Goal: Task Accomplishment & Management: Complete application form

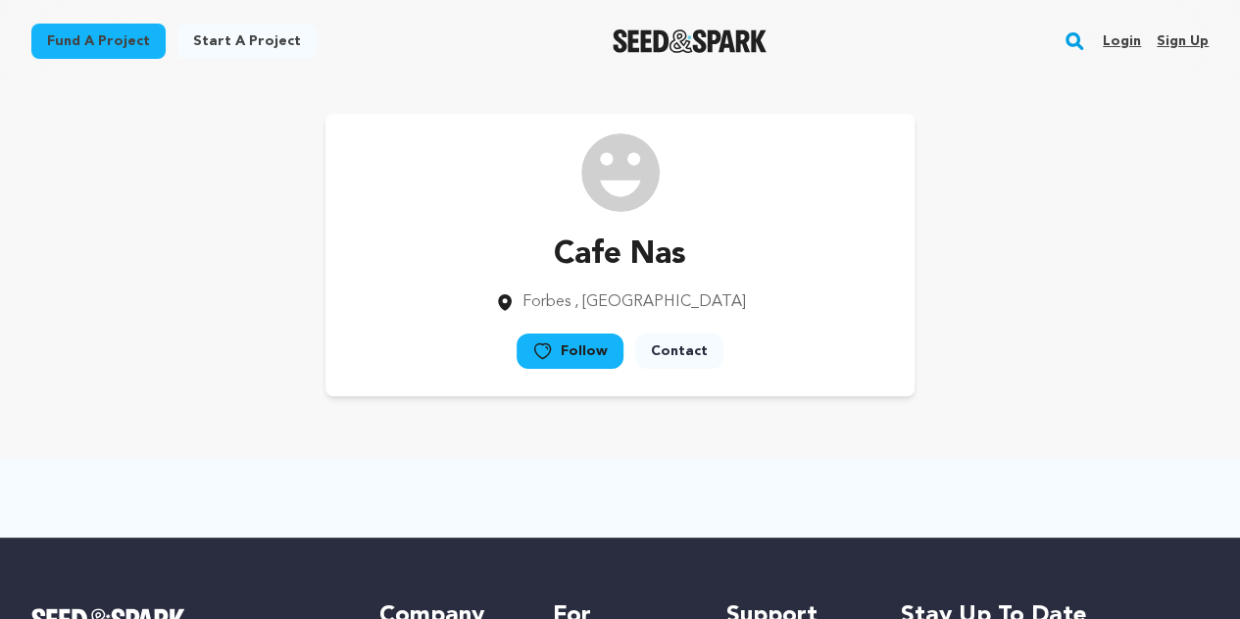
click at [1192, 38] on link "Sign up" at bounding box center [1183, 40] width 52 height 31
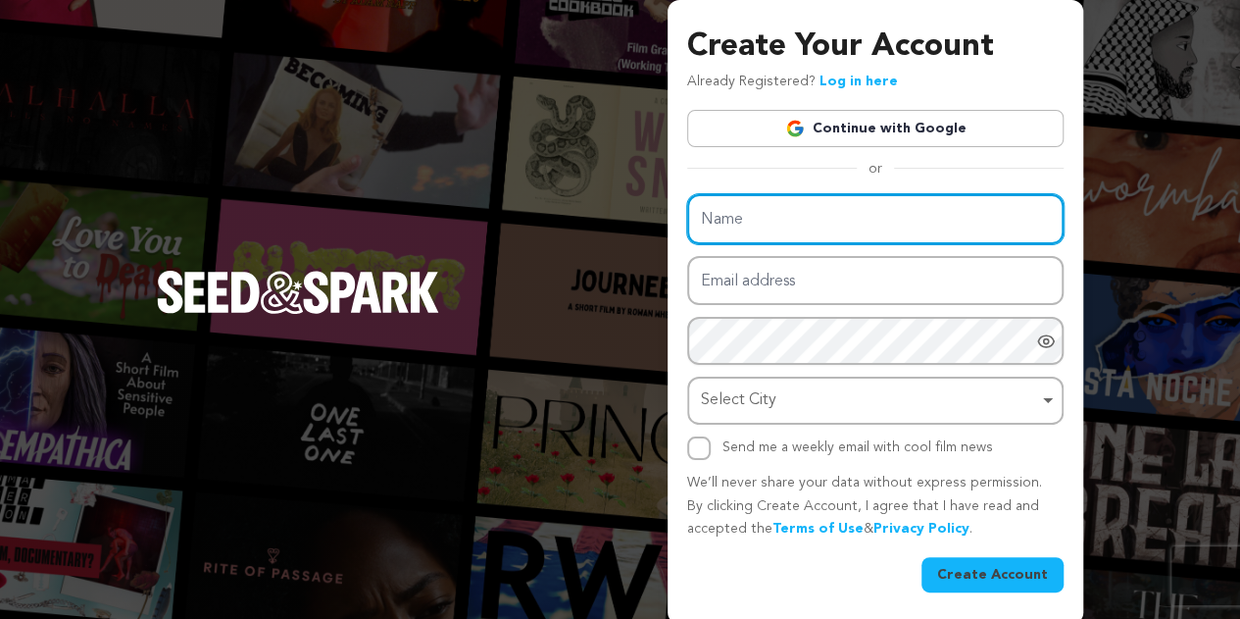
click at [786, 213] on input "Name" at bounding box center [875, 219] width 376 height 50
paste input "Ganges Restaurant"
type input "Ganges Restaurant"
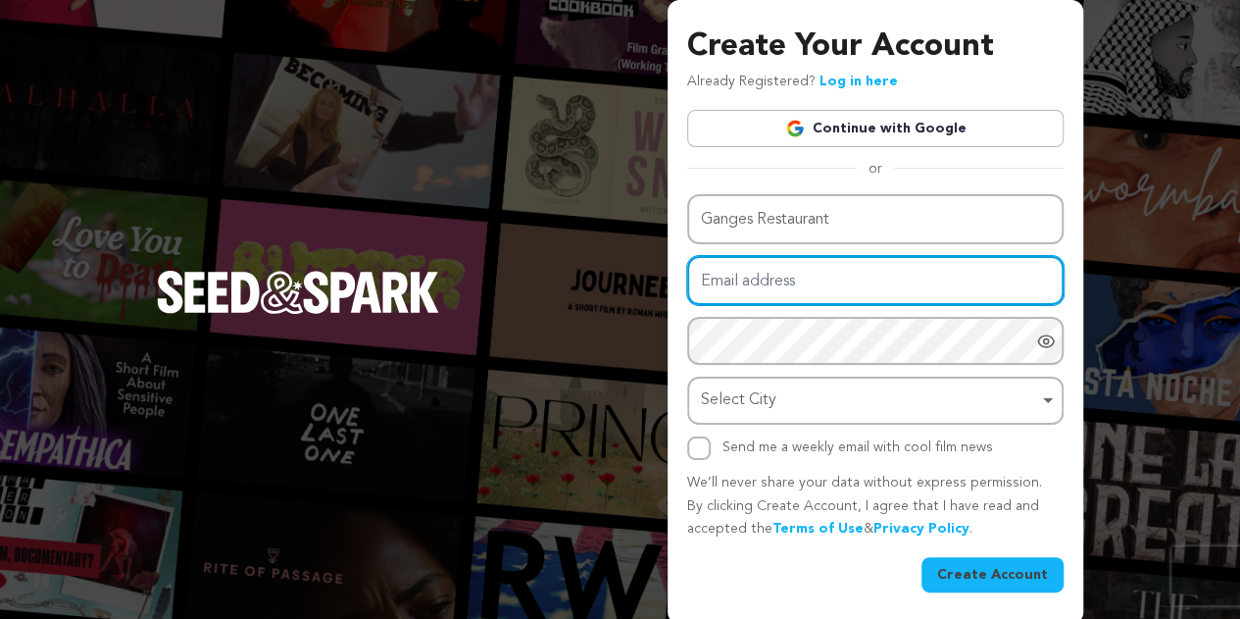
click at [761, 285] on input "Email address" at bounding box center [875, 281] width 376 height 50
paste input "[EMAIL_ADDRESS][DOMAIN_NAME]"
type input "[EMAIL_ADDRESS][DOMAIN_NAME]"
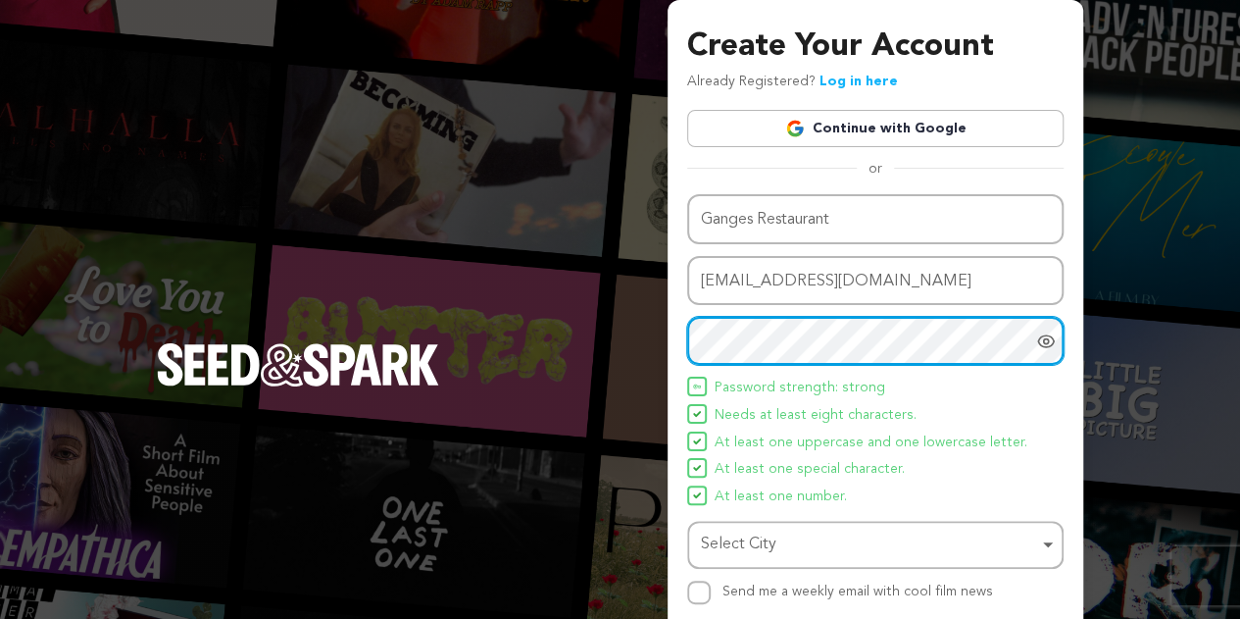
click at [721, 537] on div "Select City Remove item" at bounding box center [869, 544] width 337 height 28
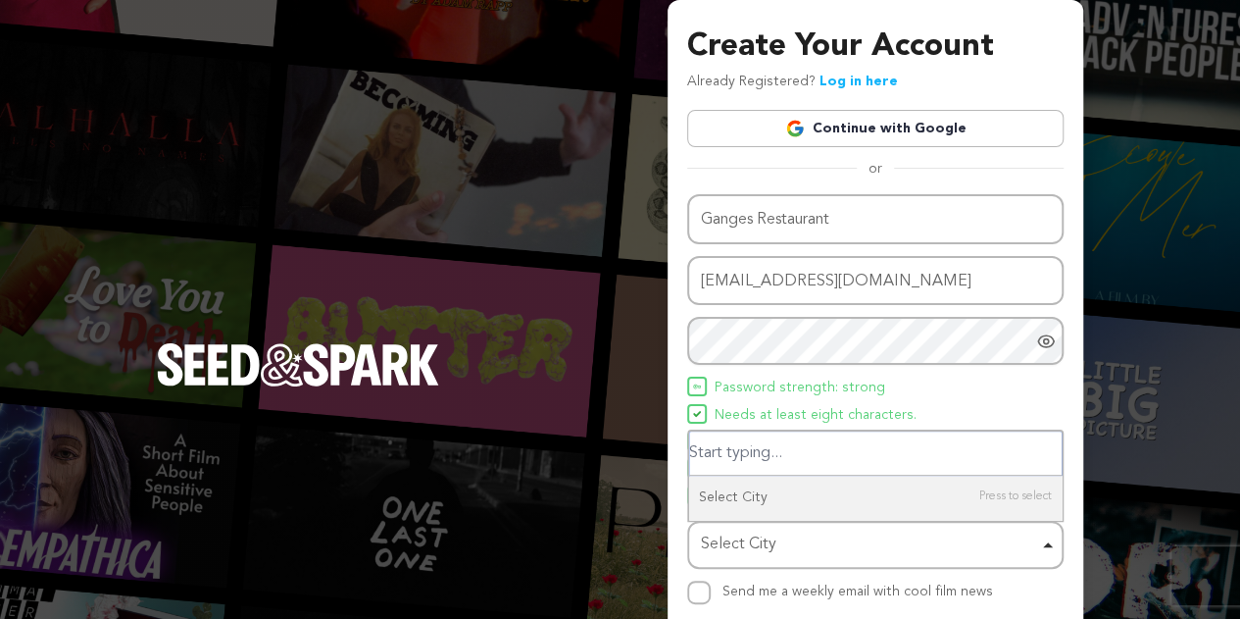
paste input "156 Fore St, Exeter EX4 3AT, United Kingdom"
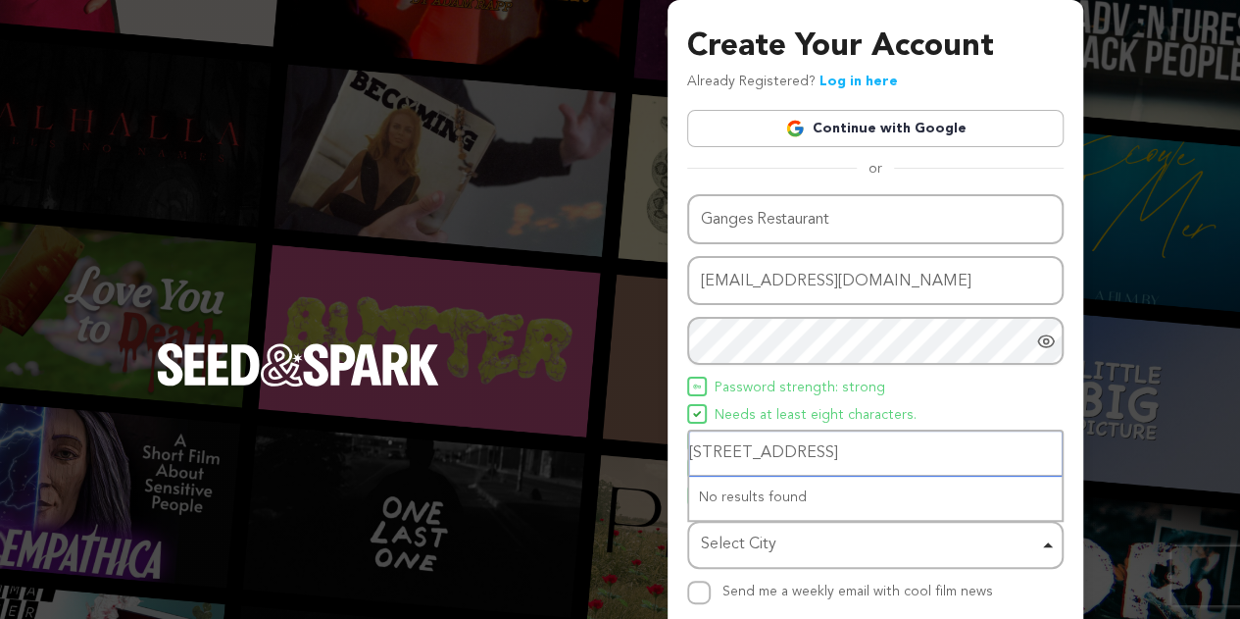
click at [867, 460] on input "156 Fore St, Exeter EX4 3AT, United Kingdom" at bounding box center [875, 453] width 373 height 44
click at [837, 455] on input "156 Fore St, Exeter EX4, United Kingdom" at bounding box center [875, 453] width 373 height 44
click at [692, 453] on input "156 Fore St, Exeter, United Kingdom" at bounding box center [875, 453] width 373 height 44
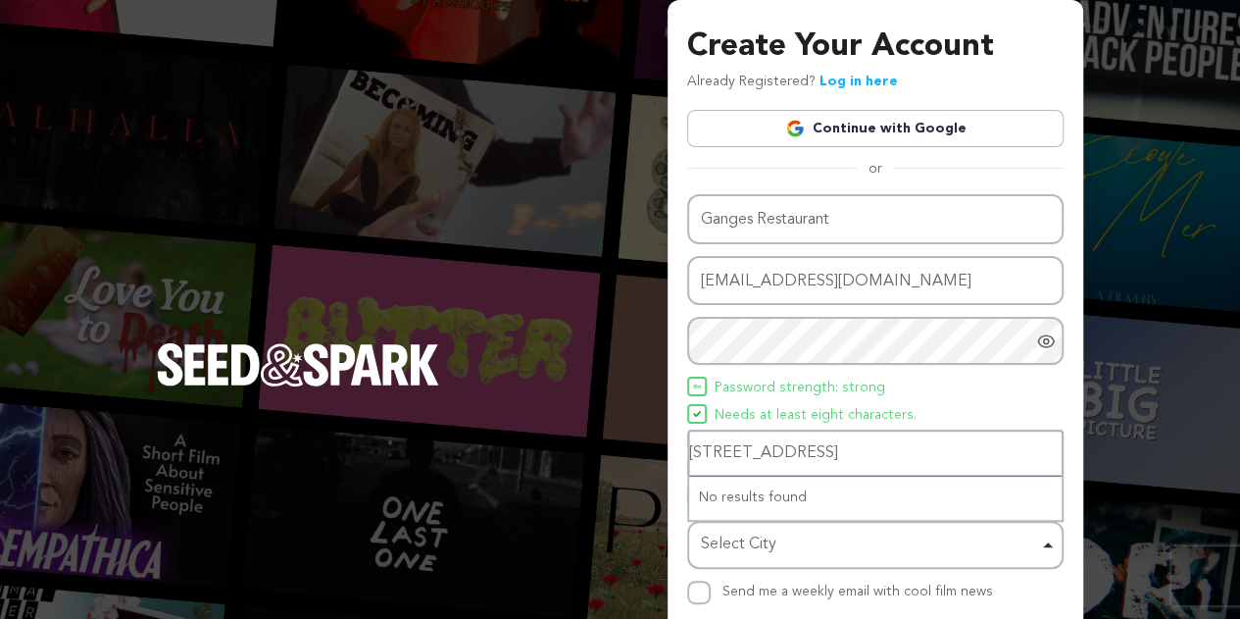
click at [704, 457] on input "156 Fore St, Exeter, United Kingdom" at bounding box center [875, 453] width 373 height 44
type input "Fore St, Exeter, United Kingdom"
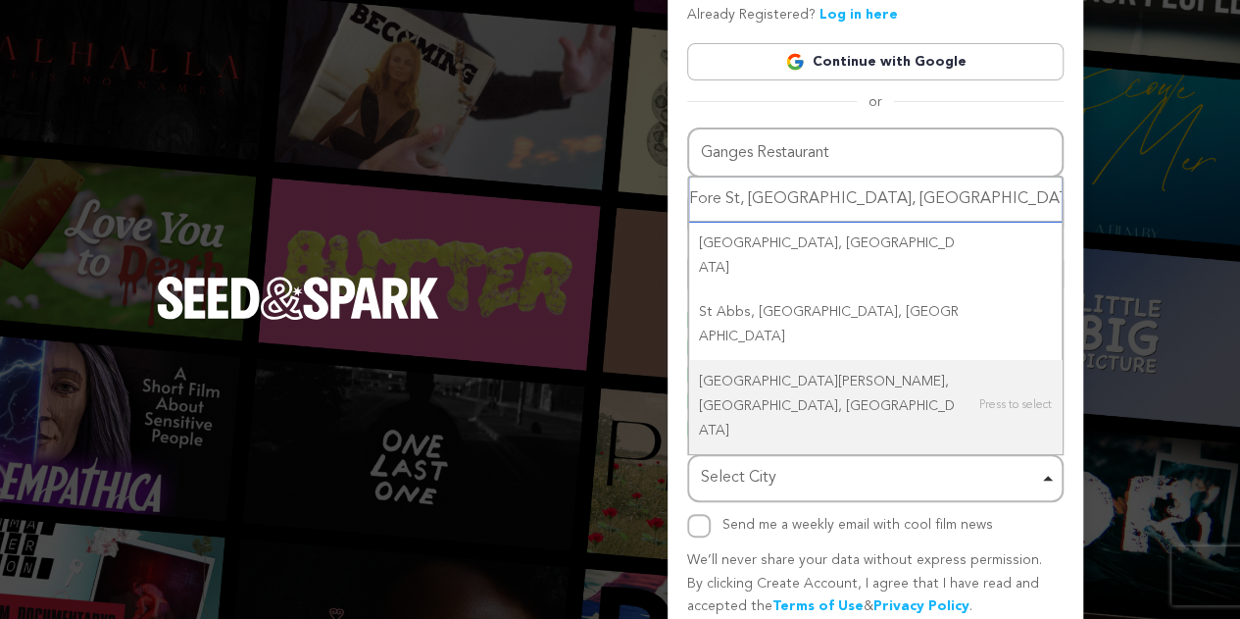
scroll to position [98, 0]
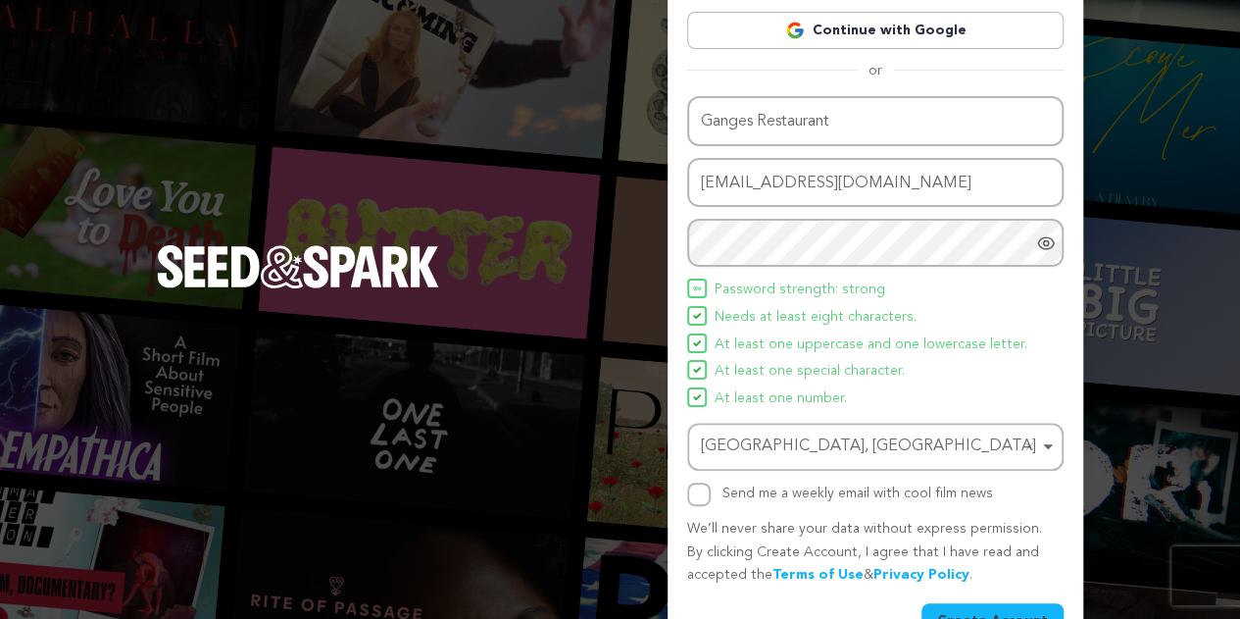
click at [1009, 615] on button "Create Account" at bounding box center [992, 620] width 142 height 35
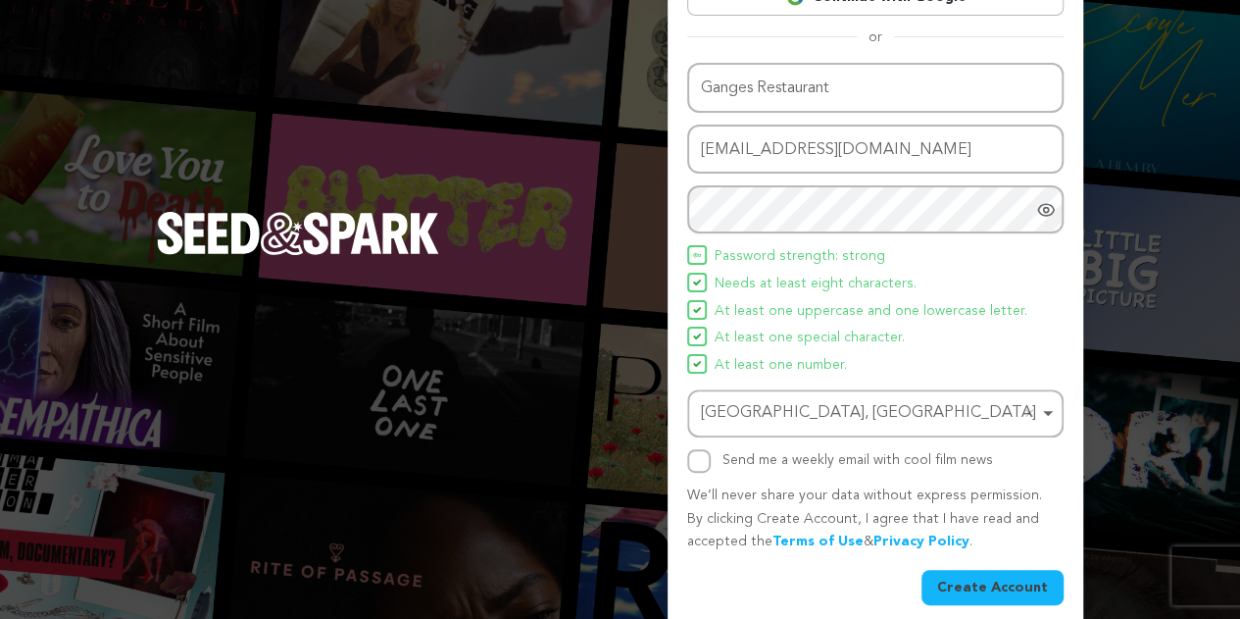
scroll to position [149, 0]
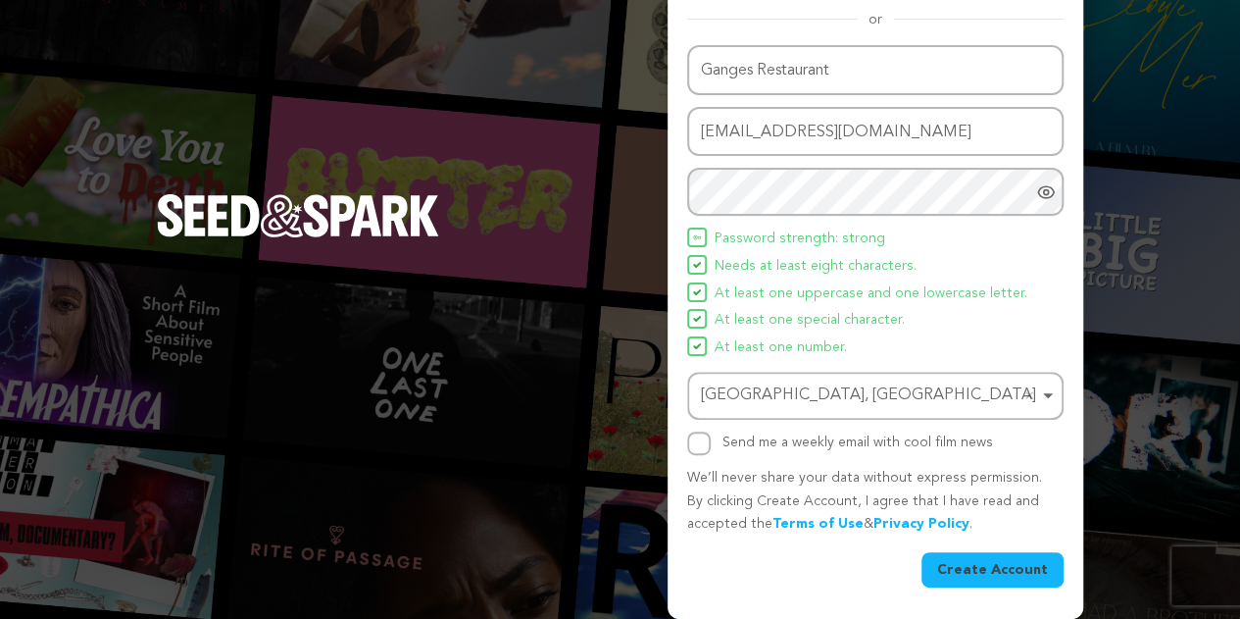
click at [983, 577] on button "Create Account" at bounding box center [992, 569] width 142 height 35
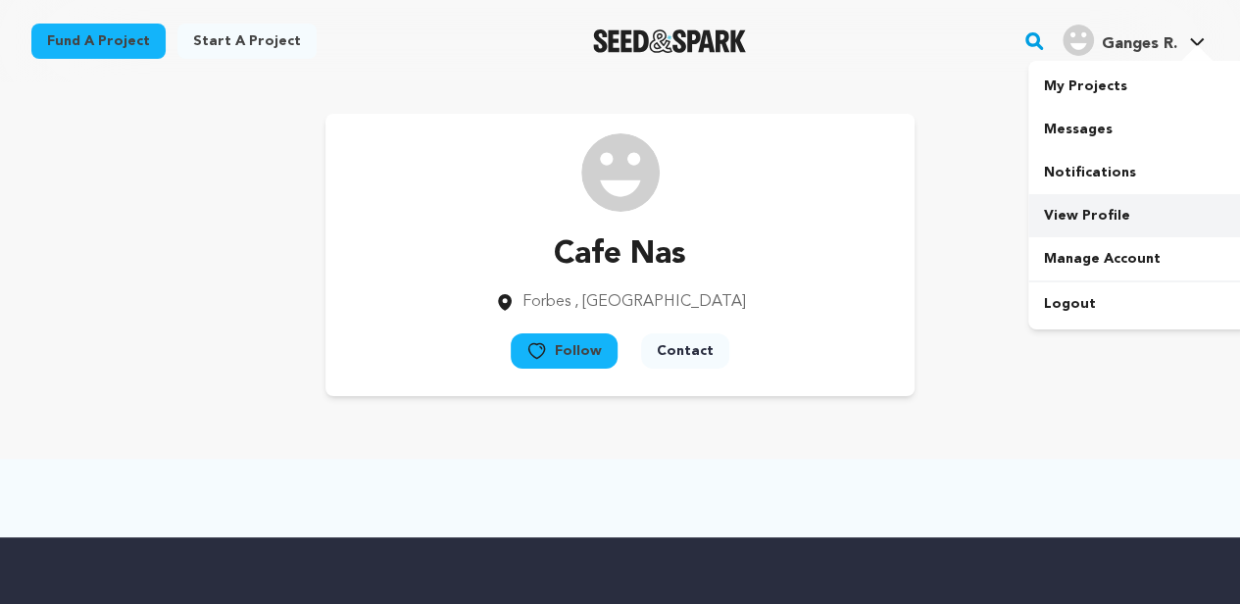
click at [1122, 222] on link "View Profile" at bounding box center [1138, 215] width 220 height 43
